Goal: Information Seeking & Learning: Learn about a topic

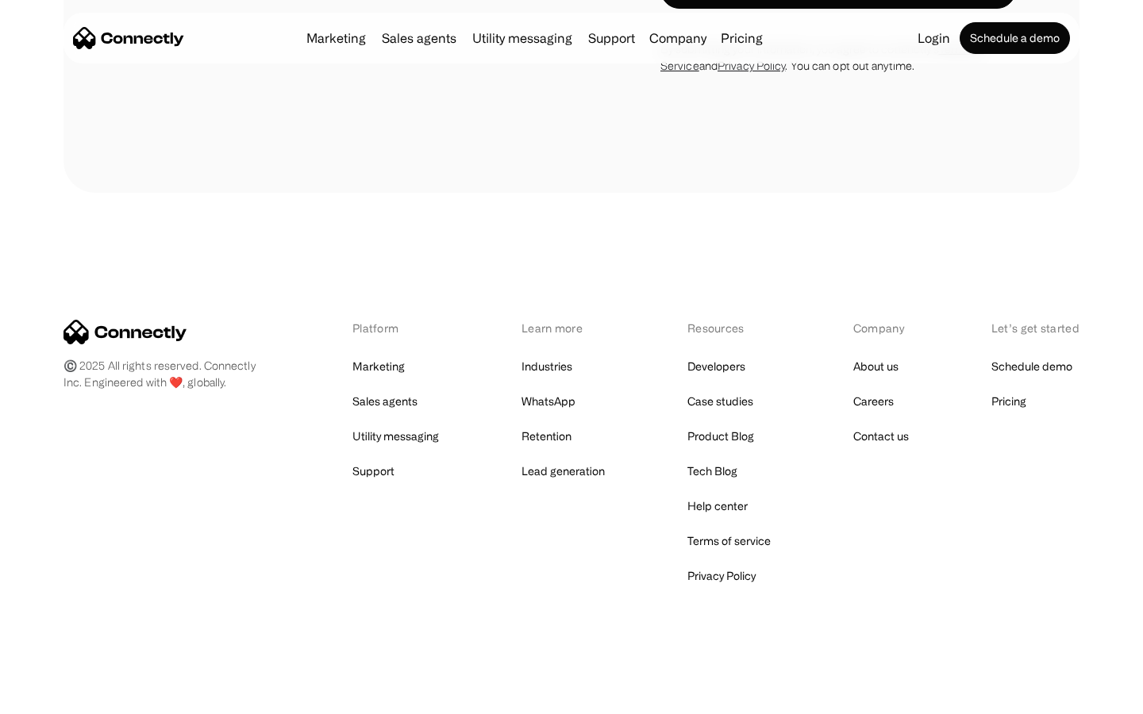
scroll to position [2684, 0]
